Goal: Information Seeking & Learning: Learn about a topic

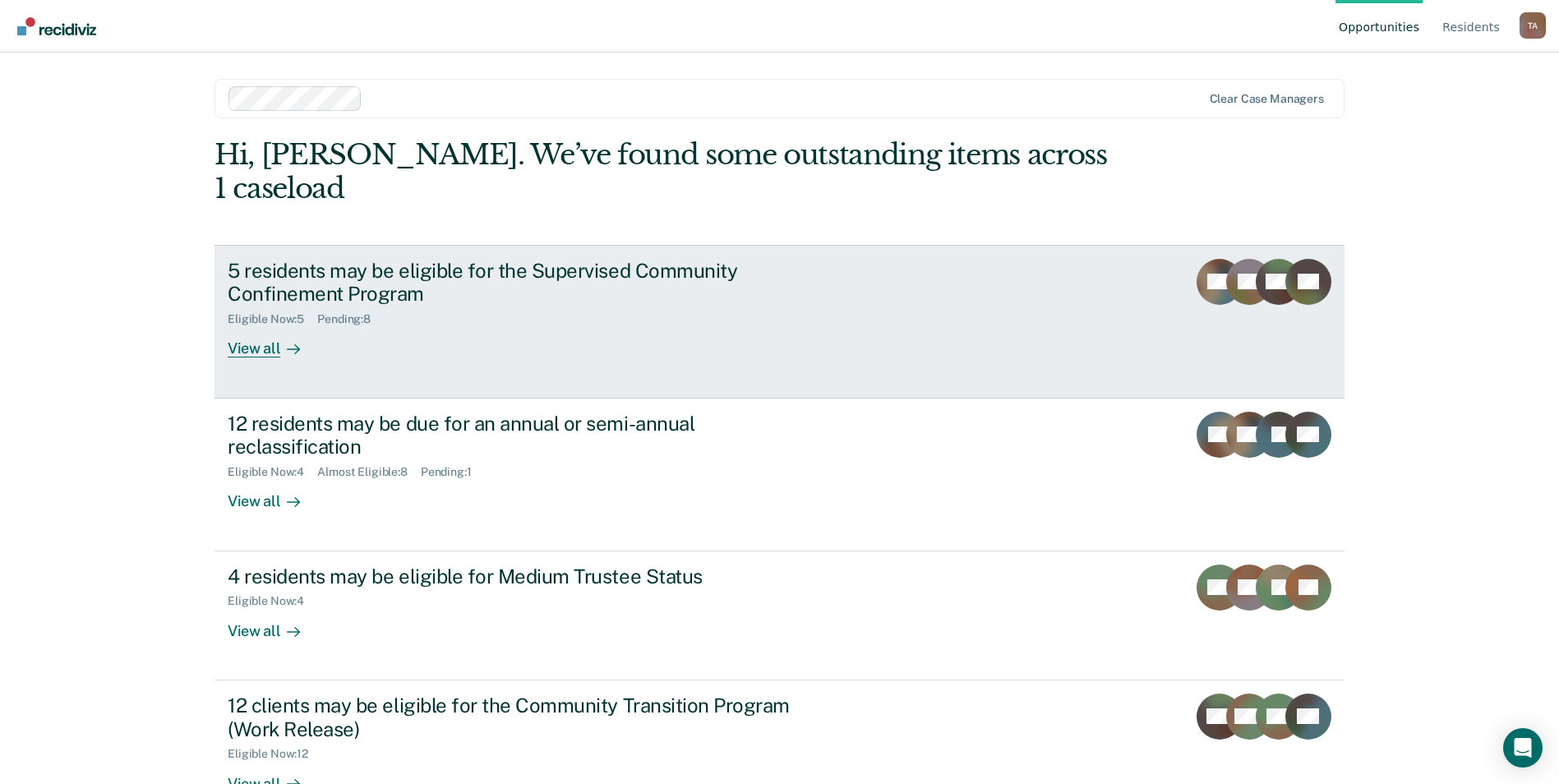
click at [287, 342] on icon at bounding box center [293, 349] width 13 height 13
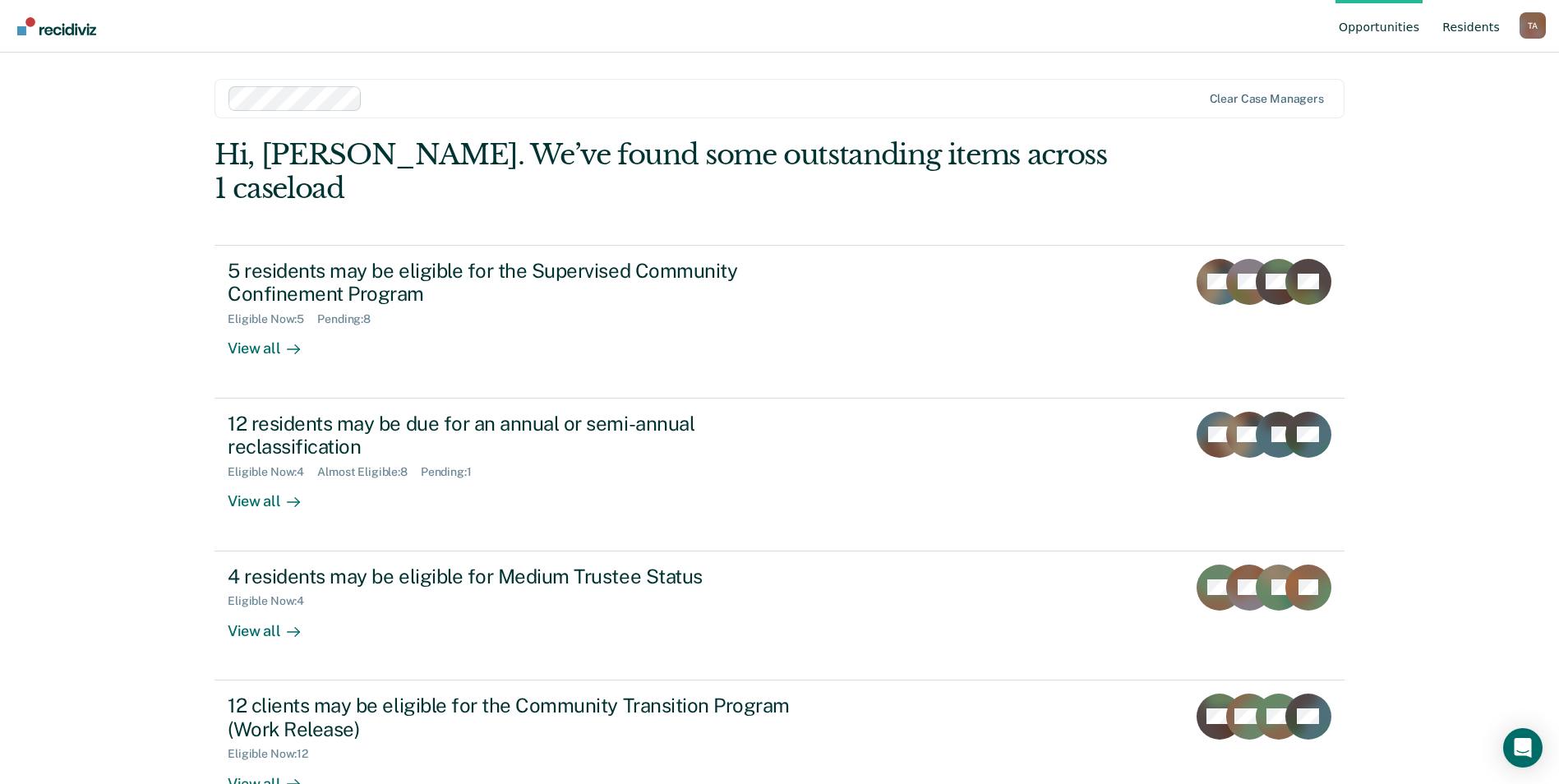
click at [1463, 22] on link "Resident s" at bounding box center [1471, 26] width 64 height 52
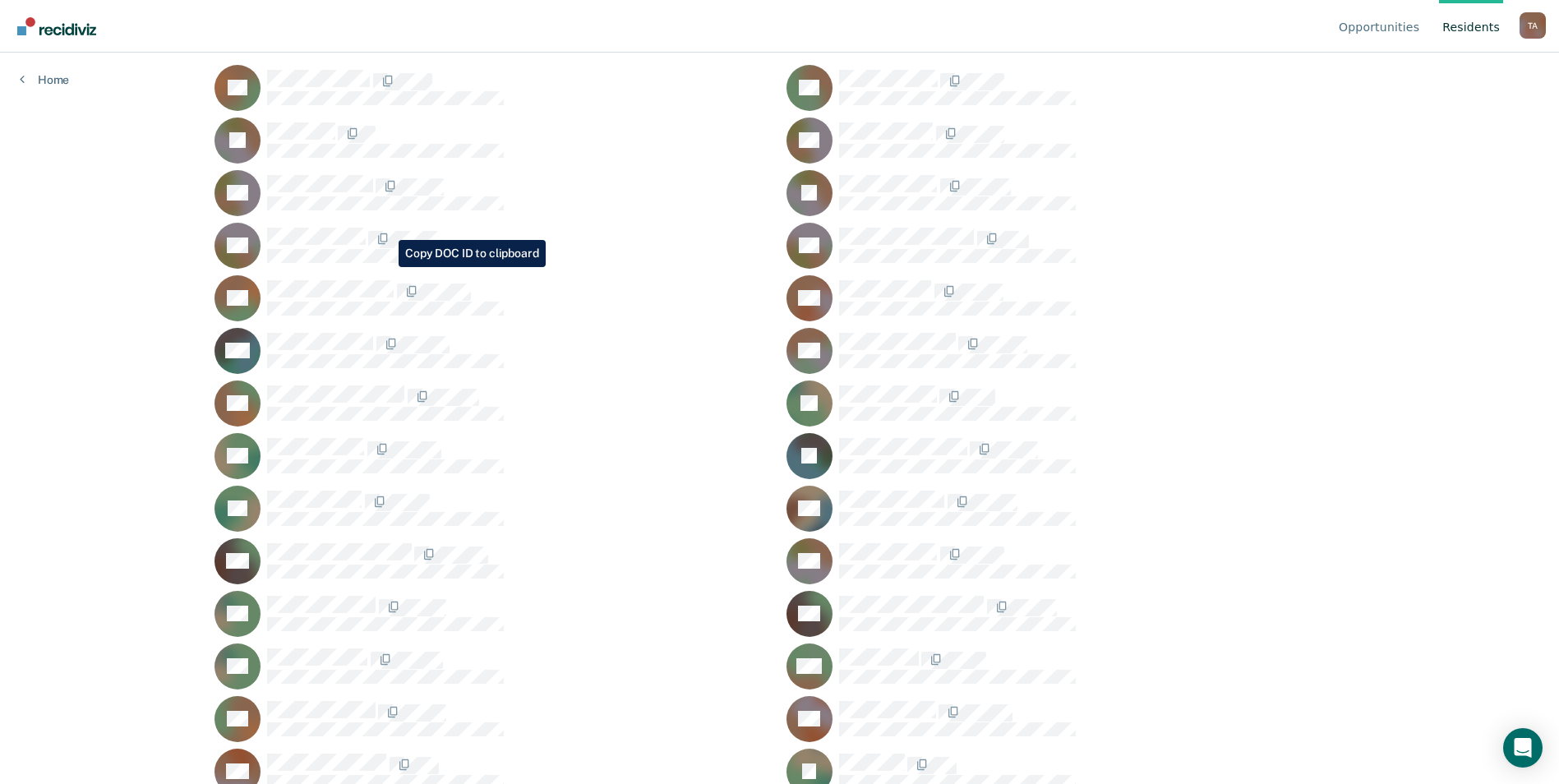
scroll to position [328, 0]
